Goal: Information Seeking & Learning: Learn about a topic

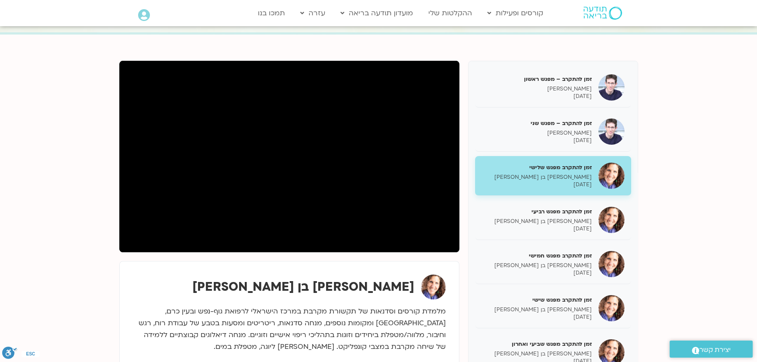
scroll to position [17, 0]
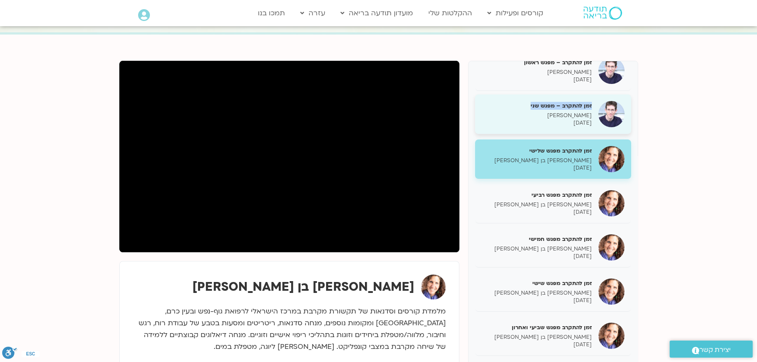
drag, startPoint x: 591, startPoint y: 104, endPoint x: 530, endPoint y: 104, distance: 60.8
click at [530, 104] on h5 "זמן להתקרב – מפגש שני" at bounding box center [537, 106] width 110 height 8
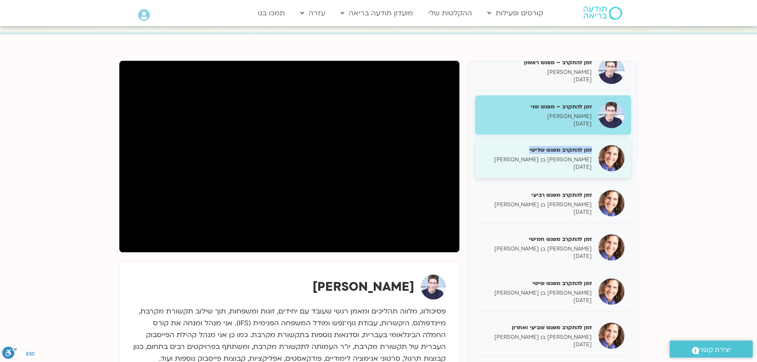
drag, startPoint x: 592, startPoint y: 150, endPoint x: 528, endPoint y: 150, distance: 63.8
click at [528, 150] on div "זמן להתקרב מפגש שלישי [PERSON_NAME] בן [PERSON_NAME] [DATE]" at bounding box center [553, 159] width 156 height 40
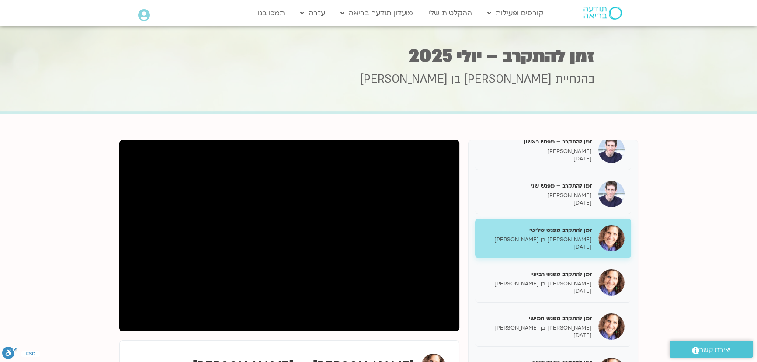
drag, startPoint x: 406, startPoint y: 56, endPoint x: 592, endPoint y: 82, distance: 187.1
click at [592, 82] on div "זמן להתקרב – [DATE] בהנחיית [PERSON_NAME] בן [PERSON_NAME]" at bounding box center [378, 70] width 433 height 83
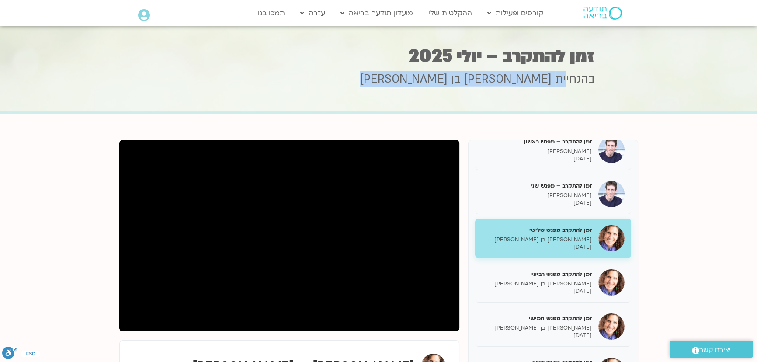
drag, startPoint x: 409, startPoint y: 77, endPoint x: 576, endPoint y: 83, distance: 166.7
click at [570, 83] on h3 "בהנחיית [PERSON_NAME] בן [PERSON_NAME]" at bounding box center [378, 79] width 433 height 16
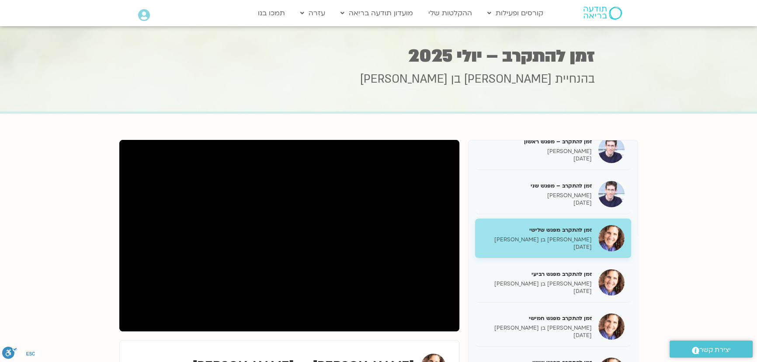
click at [585, 88] on div "בהנחיית [PERSON_NAME] בן [PERSON_NAME]" at bounding box center [378, 91] width 433 height 40
drag, startPoint x: 410, startPoint y: 78, endPoint x: 612, endPoint y: 90, distance: 202.4
click at [567, 80] on h3 "בהנחיית [PERSON_NAME] בן [PERSON_NAME]" at bounding box center [378, 79] width 433 height 16
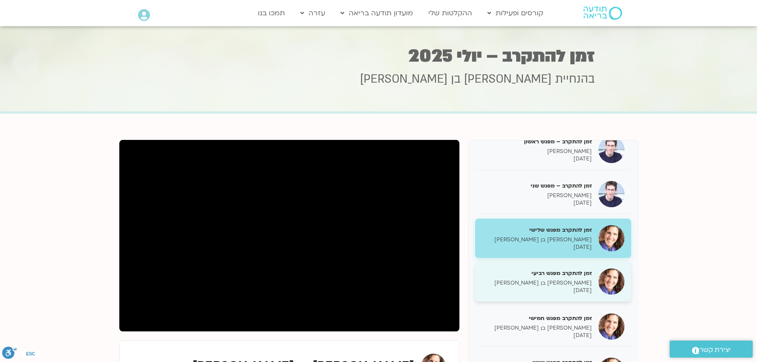
click at [570, 287] on p "[DATE]" at bounding box center [537, 290] width 110 height 7
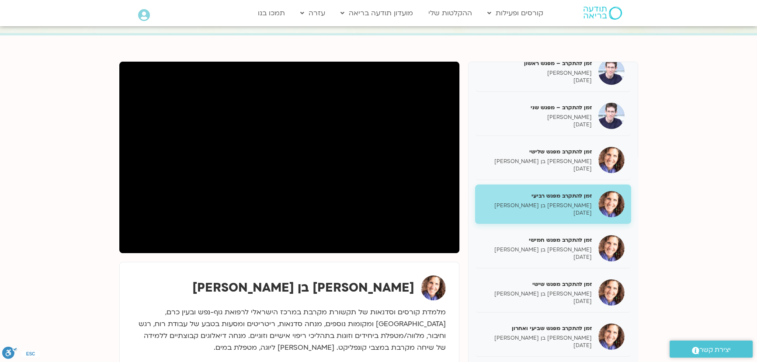
scroll to position [84, 0]
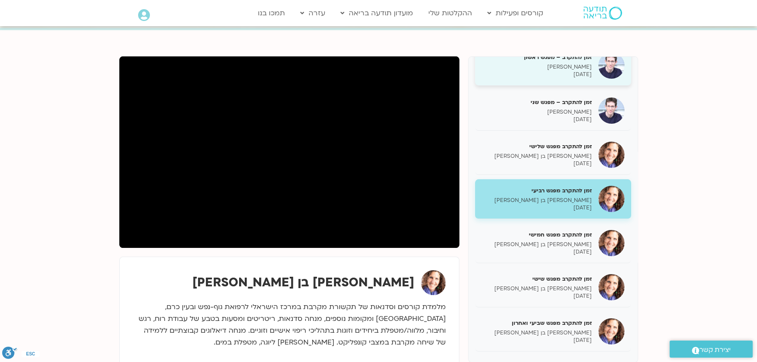
click at [556, 66] on p "[PERSON_NAME]" at bounding box center [537, 66] width 110 height 7
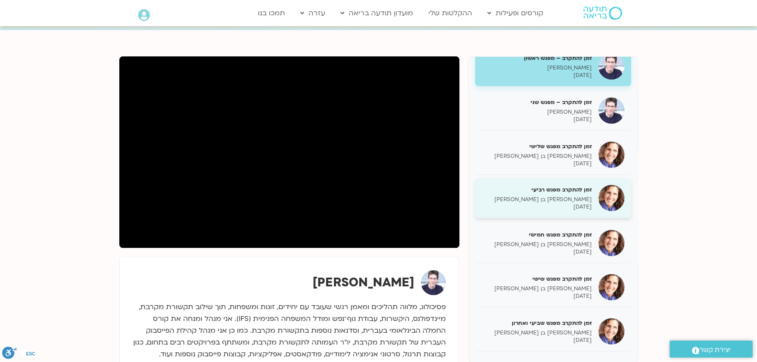
click at [547, 192] on h5 "זמן להתקרב מפגש רביעי" at bounding box center [537, 190] width 110 height 8
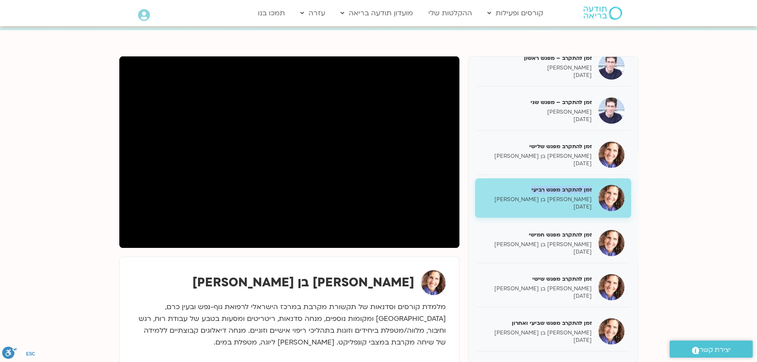
drag, startPoint x: 591, startPoint y: 188, endPoint x: 525, endPoint y: 191, distance: 66.5
click at [525, 191] on h5 "זמן להתקרב מפגש רביעי" at bounding box center [537, 190] width 110 height 8
copy h5 "זמן להתקרב מפגש רביעי"
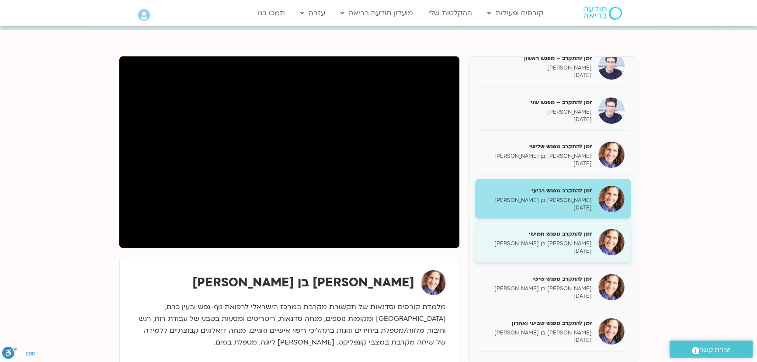
click at [578, 236] on h5 "זמן להתקרב מפגש חמישי" at bounding box center [537, 234] width 110 height 8
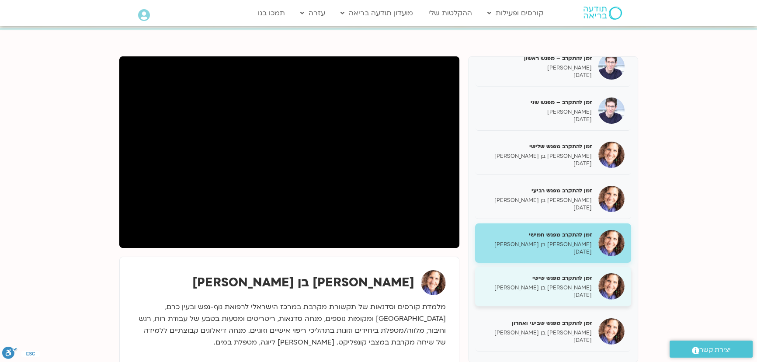
click at [573, 288] on p "[PERSON_NAME] בן [PERSON_NAME]" at bounding box center [537, 287] width 110 height 7
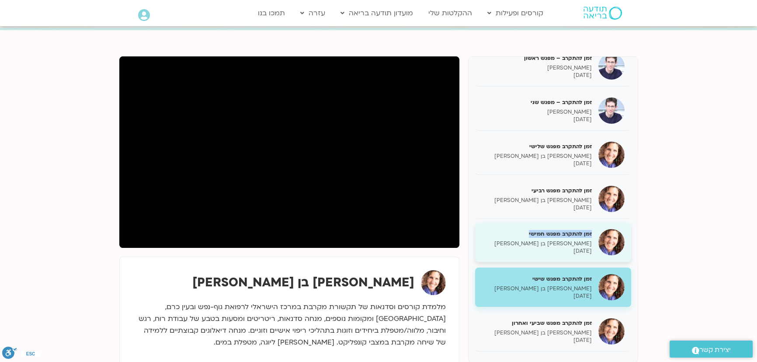
drag, startPoint x: 592, startPoint y: 232, endPoint x: 529, endPoint y: 233, distance: 63.0
click at [529, 233] on div "זמן להתקרב מפגש חמישי [PERSON_NAME] בן [PERSON_NAME] [DATE]" at bounding box center [553, 243] width 156 height 40
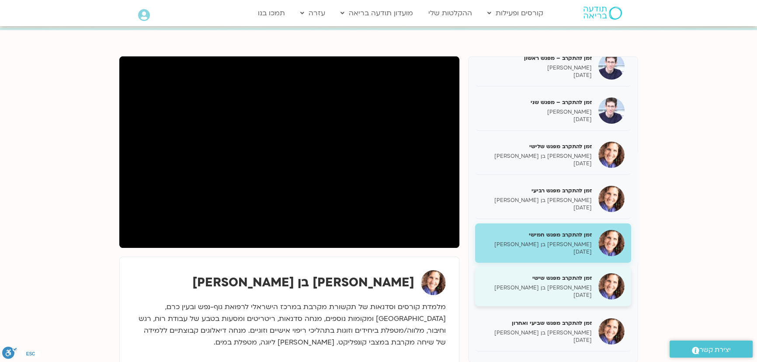
click at [571, 284] on p "[PERSON_NAME] בן [PERSON_NAME]" at bounding box center [537, 287] width 110 height 7
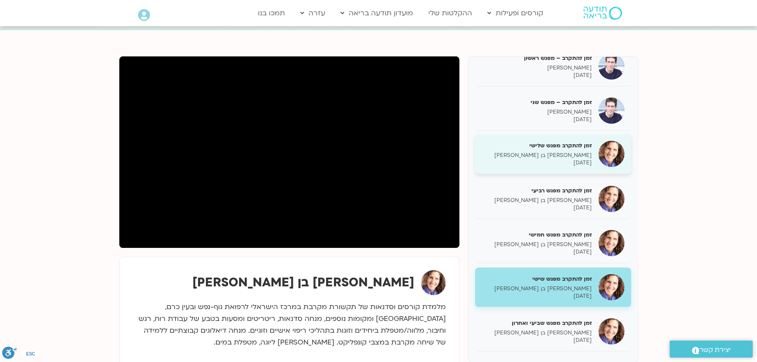
click at [555, 157] on p "[PERSON_NAME] בן [PERSON_NAME]" at bounding box center [537, 155] width 110 height 7
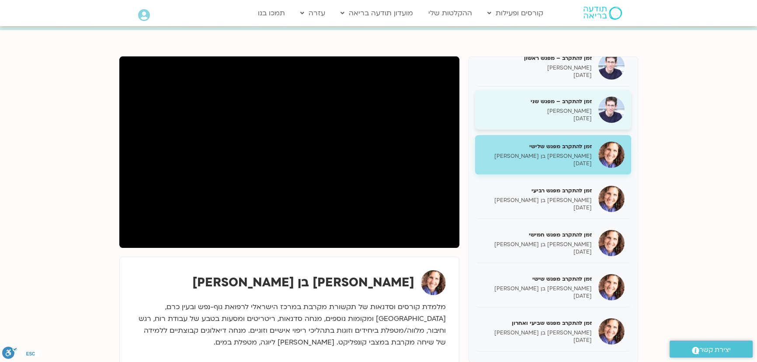
click at [542, 108] on p "[PERSON_NAME]" at bounding box center [537, 111] width 110 height 7
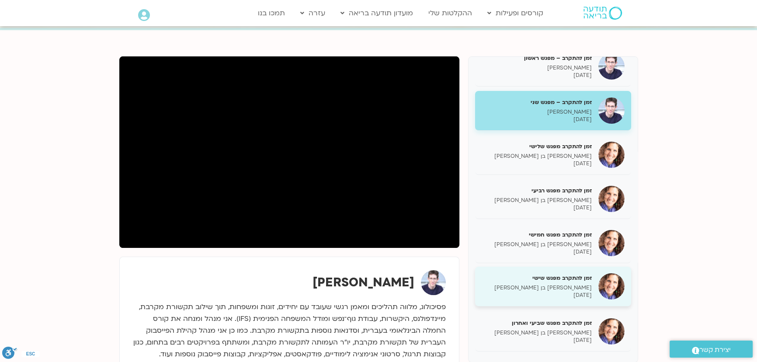
click at [536, 285] on p "[PERSON_NAME] בן [PERSON_NAME]" at bounding box center [537, 287] width 110 height 7
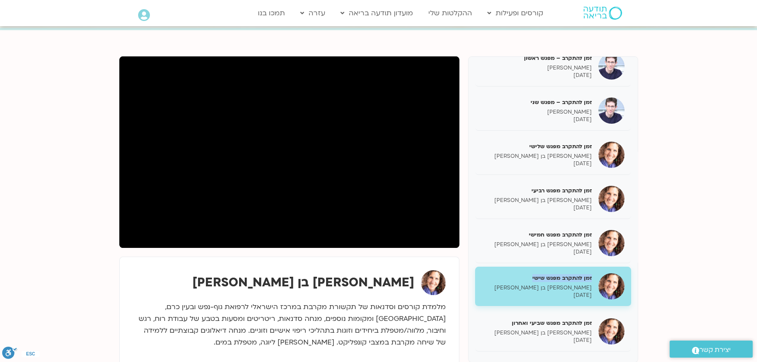
drag, startPoint x: 592, startPoint y: 277, endPoint x: 533, endPoint y: 275, distance: 59.5
click at [533, 275] on div "זמן להתקרב מפגש שישי [PERSON_NAME] בן [PERSON_NAME] [DATE]" at bounding box center [553, 287] width 156 height 40
copy h5 "זמן להתקרב מפגש שישי"
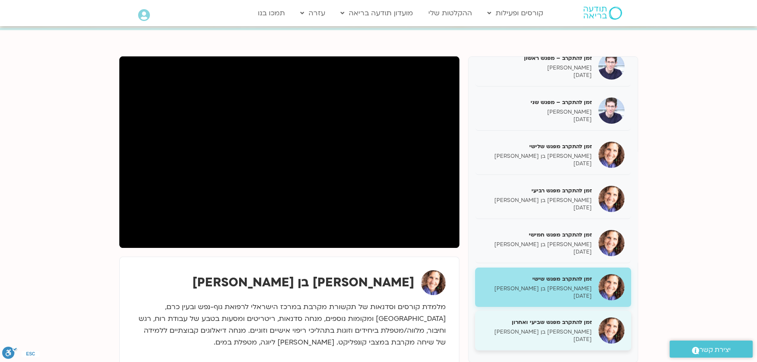
click at [577, 318] on h5 "זמן להתקרב מפגש שביעי ואחרון" at bounding box center [537, 322] width 110 height 8
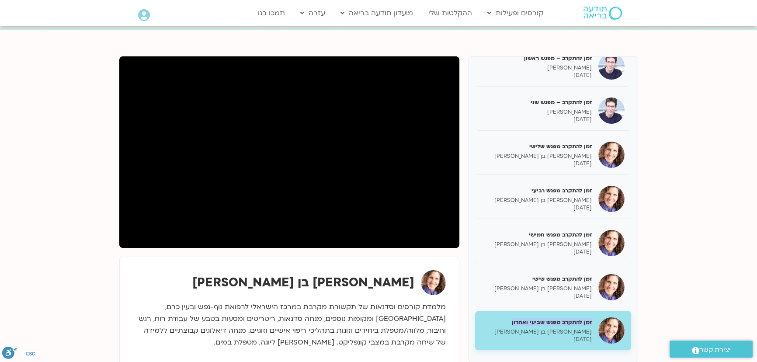
drag, startPoint x: 591, startPoint y: 320, endPoint x: 512, endPoint y: 324, distance: 78.8
click at [512, 324] on h5 "זמן להתקרב מפגש שביעי ואחרון" at bounding box center [537, 322] width 110 height 8
copy h5 "זמן להתקרב מפגש שביעי ואחרון"
